Goal: Task Accomplishment & Management: Manage account settings

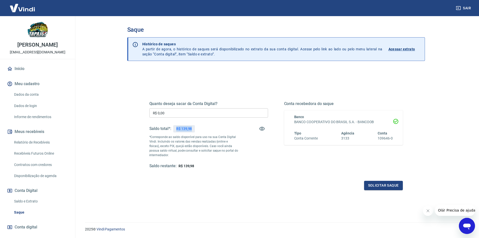
drag, startPoint x: 176, startPoint y: 129, endPoint x: 196, endPoint y: 128, distance: 20.4
click at [196, 128] on div "Saldo total*: R$ 139,98" at bounding box center [208, 128] width 119 height 12
click at [135, 129] on div "Quanto deseja sacar da Conta Digital? R$ 0,00 ​ Saldo total*: R$ 139,98 *Corres…" at bounding box center [276, 161] width 298 height 184
click at [21, 7] on img at bounding box center [22, 7] width 33 height 15
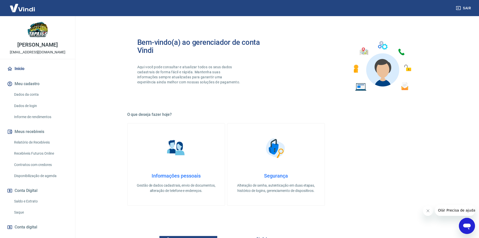
click at [29, 74] on link "Início" at bounding box center [37, 68] width 63 height 11
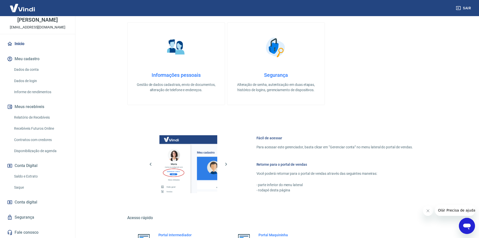
scroll to position [126, 0]
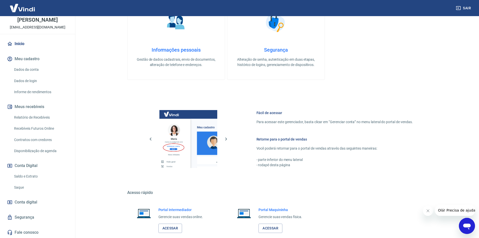
click at [13, 203] on link "Conta digital" at bounding box center [37, 201] width 63 height 11
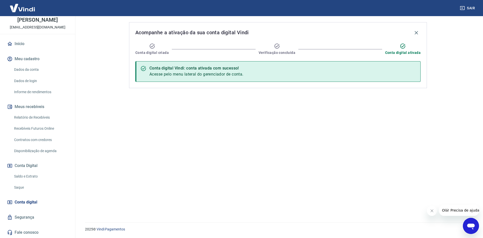
click at [33, 45] on link "Início" at bounding box center [37, 43] width 63 height 11
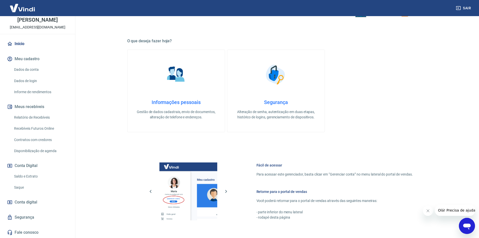
scroll to position [73, 0]
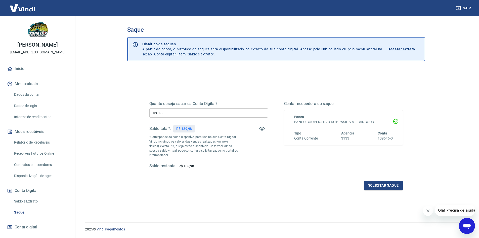
click at [40, 100] on link "Dados da conta" at bounding box center [40, 94] width 57 height 10
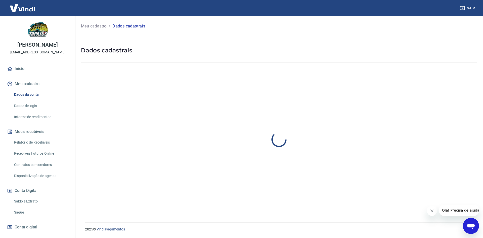
select select "MG"
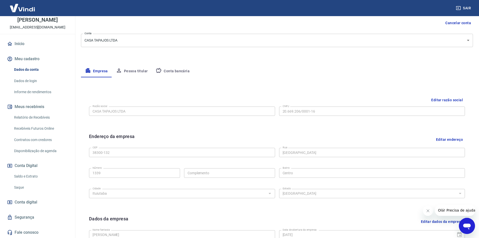
scroll to position [75, 0]
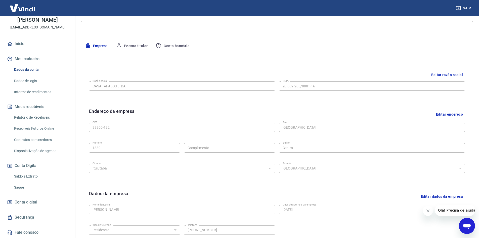
click at [33, 174] on link "Saldo e Extrato" at bounding box center [40, 176] width 57 height 10
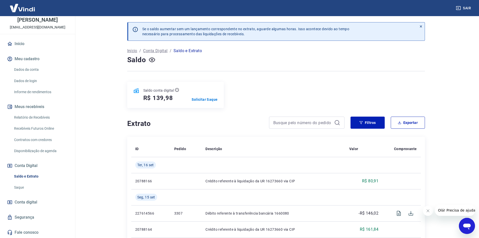
click at [160, 50] on p "Conta Digital" at bounding box center [155, 51] width 24 height 6
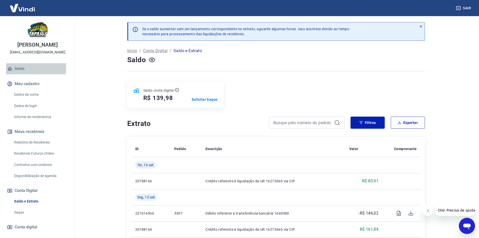
click at [22, 73] on link "Início" at bounding box center [37, 68] width 63 height 11
